Goal: Check status: Check status

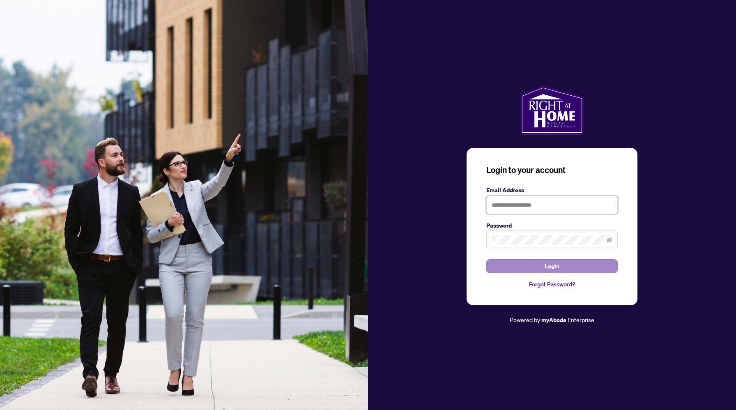
type input "**********"
click at [513, 261] on button "Login" at bounding box center [551, 266] width 131 height 14
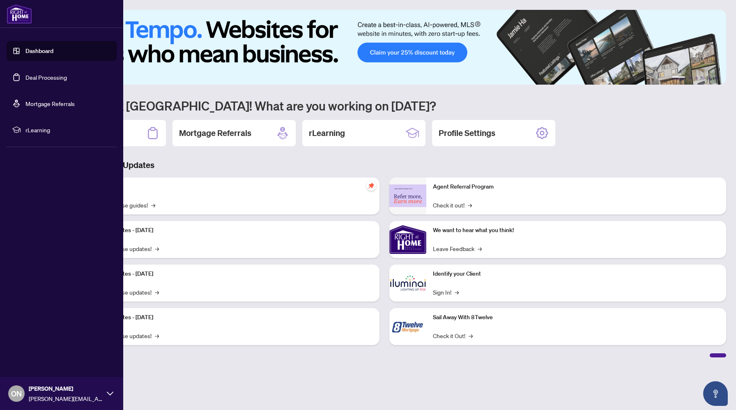
click at [67, 78] on link "Deal Processing" at bounding box center [45, 77] width 41 height 7
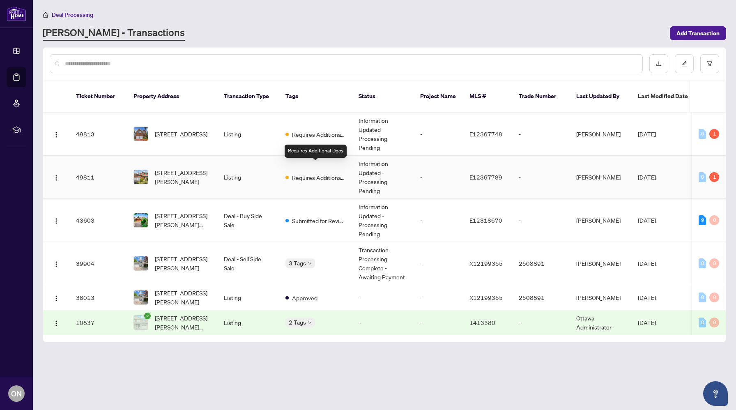
click at [329, 173] on span "Requires Additional Docs" at bounding box center [318, 177] width 53 height 9
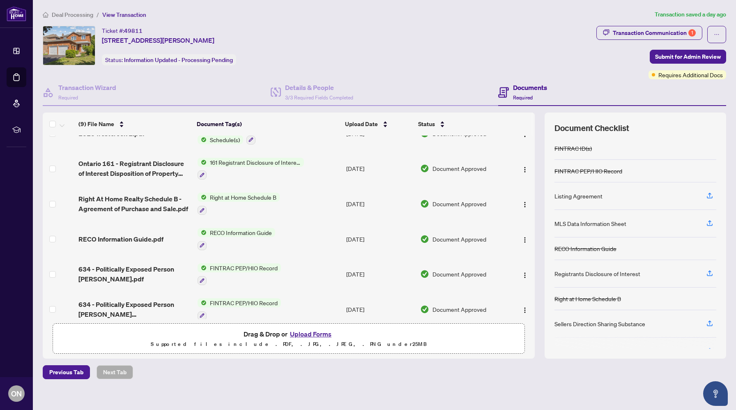
scroll to position [133, 0]
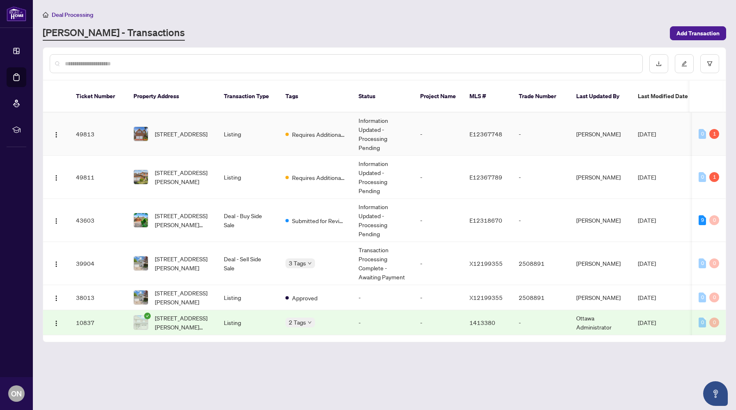
click at [289, 131] on td "Requires Additional Docs" at bounding box center [315, 134] width 73 height 43
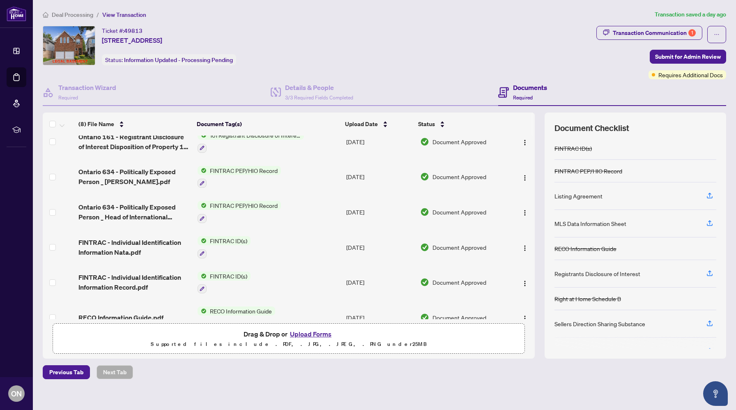
scroll to position [79, 0]
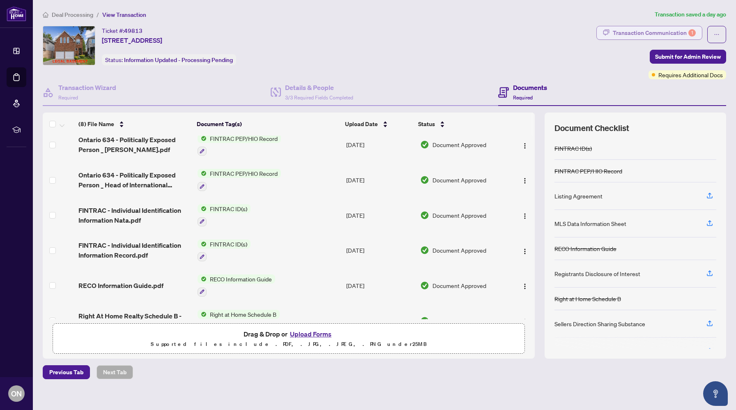
click at [654, 36] on div "Transaction Communication 1" at bounding box center [654, 32] width 83 height 13
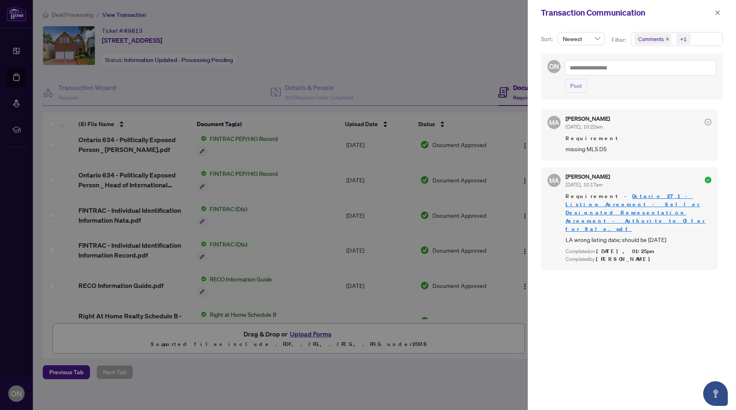
click at [245, 55] on div at bounding box center [368, 205] width 736 height 410
click at [418, 61] on div at bounding box center [368, 205] width 736 height 410
click at [722, 14] on button "button" at bounding box center [717, 13] width 11 height 10
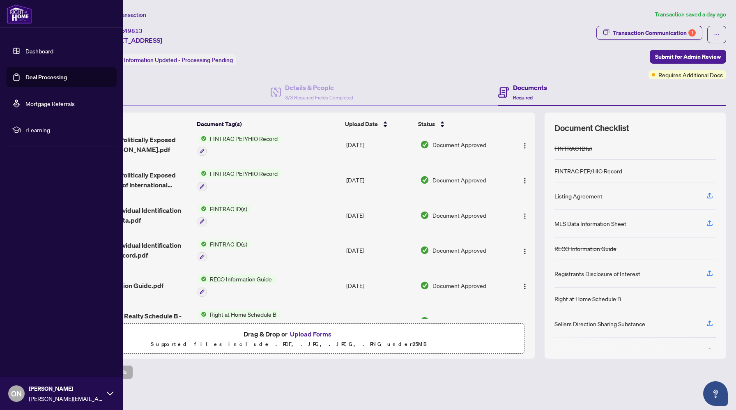
click at [25, 79] on link "Deal Processing" at bounding box center [45, 77] width 41 height 7
